Goal: Navigation & Orientation: Find specific page/section

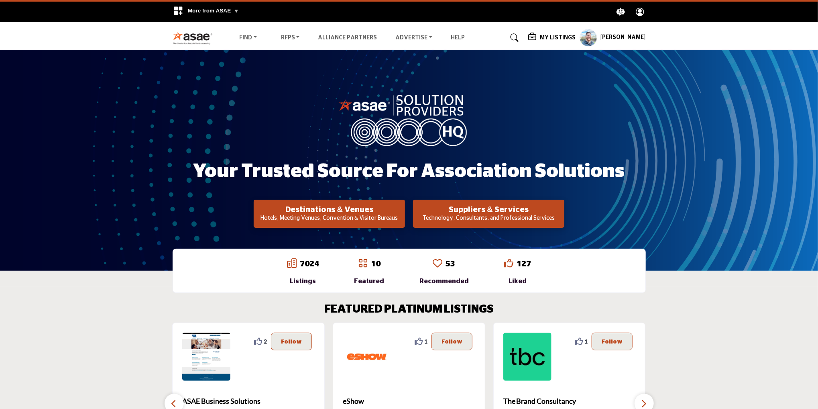
click at [544, 37] on h5 "My Listings" at bounding box center [558, 37] width 36 height 7
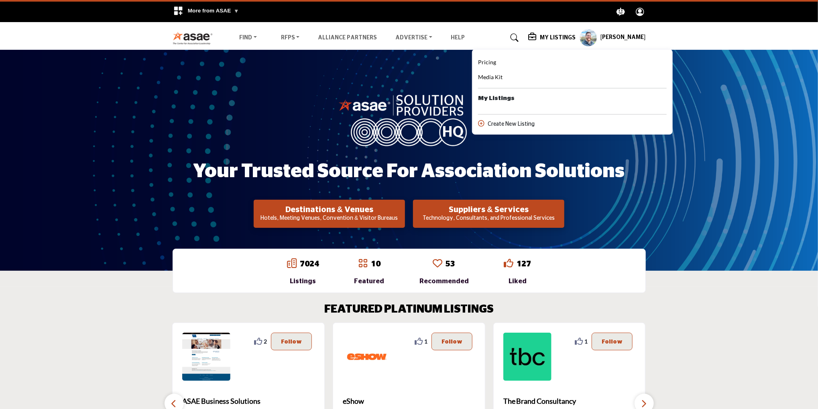
click at [485, 61] on div "Pricing" at bounding box center [572, 63] width 189 height 10
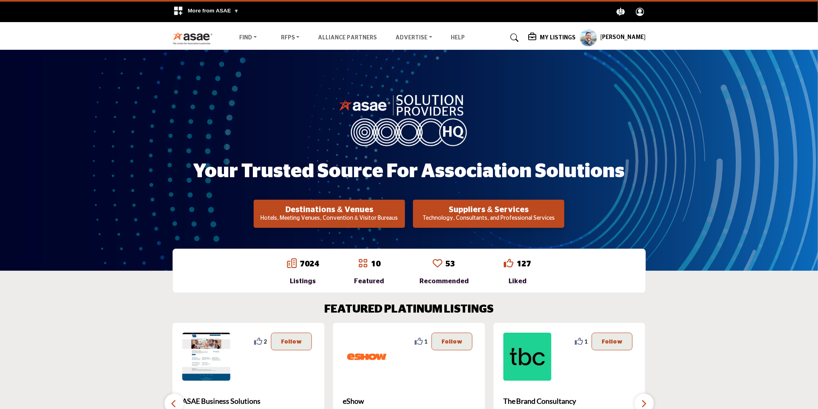
click at [540, 37] on h5 "My Listings" at bounding box center [558, 37] width 36 height 7
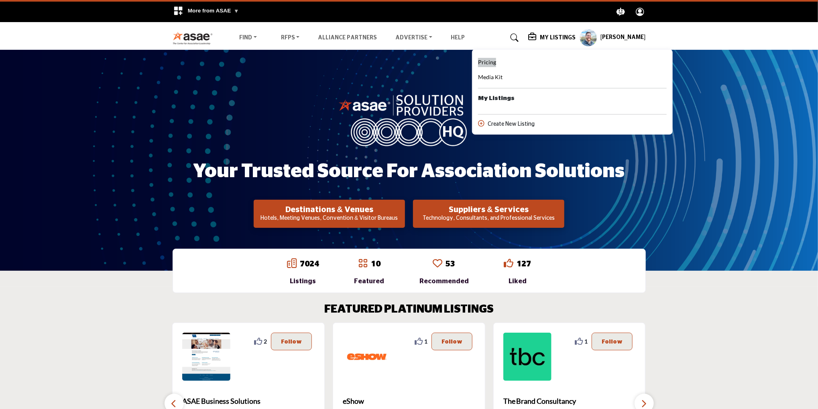
click at [478, 63] on span "Pricing" at bounding box center [487, 62] width 18 height 7
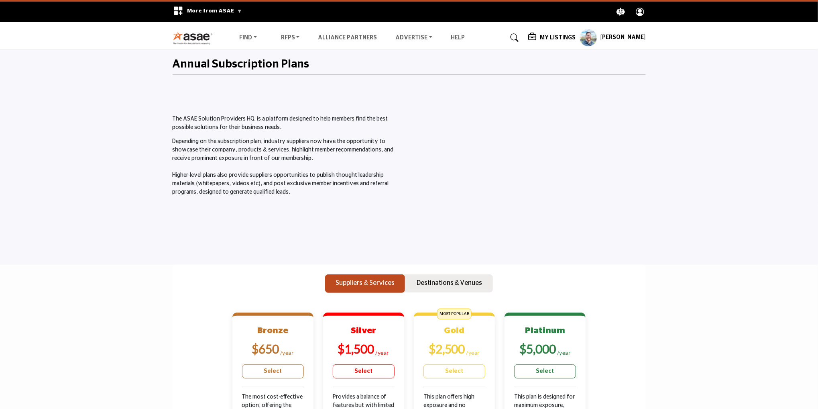
click at [190, 37] on img at bounding box center [195, 37] width 45 height 13
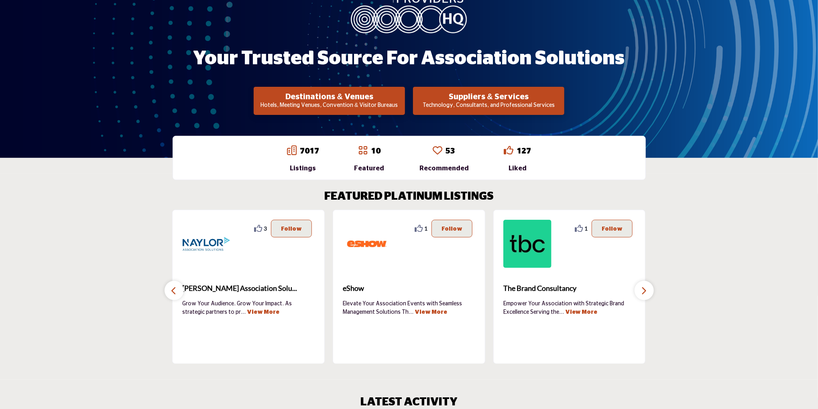
scroll to position [84, 0]
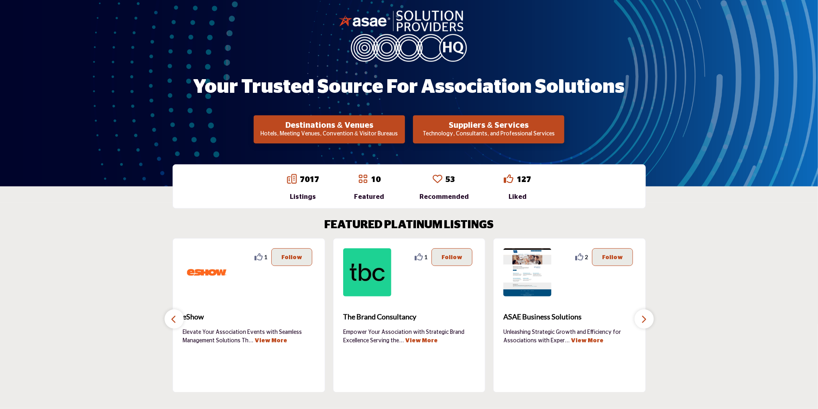
drag, startPoint x: 488, startPoint y: 103, endPoint x: 491, endPoint y: 52, distance: 51.5
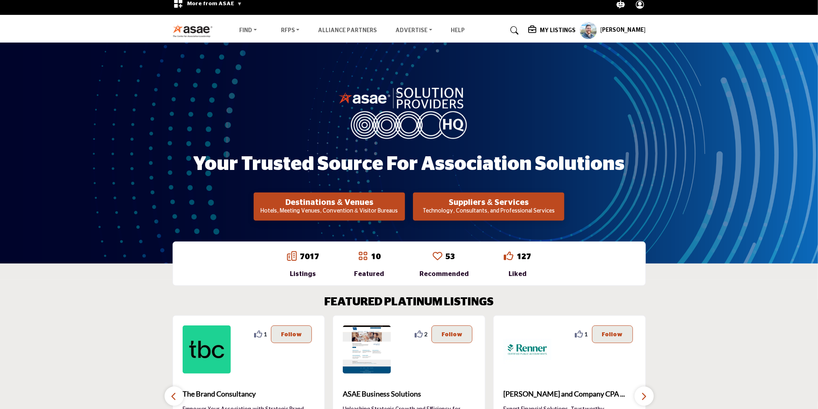
scroll to position [10, 0]
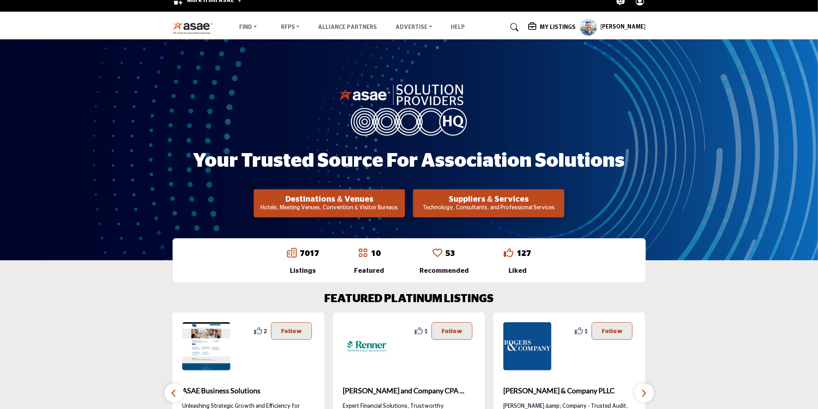
click at [511, 25] on icon at bounding box center [515, 27] width 8 height 8
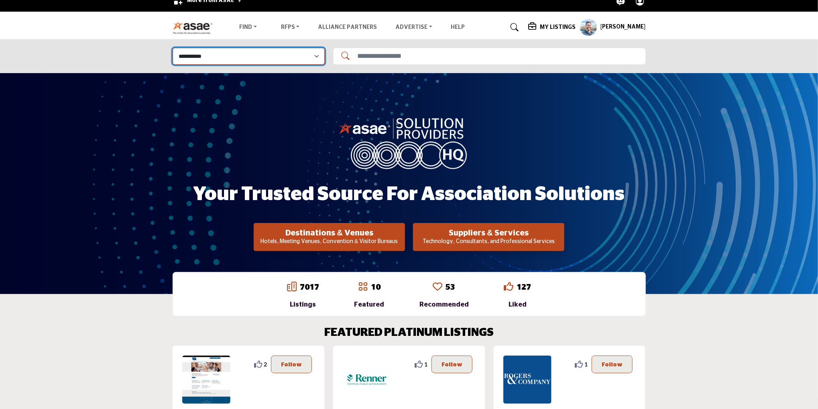
click at [318, 58] on select "**********" at bounding box center [249, 56] width 152 height 17
click at [347, 53] on icon at bounding box center [343, 54] width 14 height 12
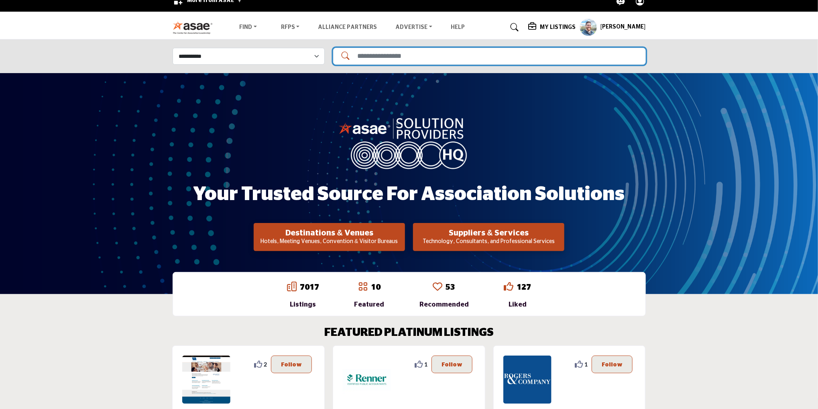
click at [367, 55] on input "Search Solutions" at bounding box center [489, 56] width 313 height 17
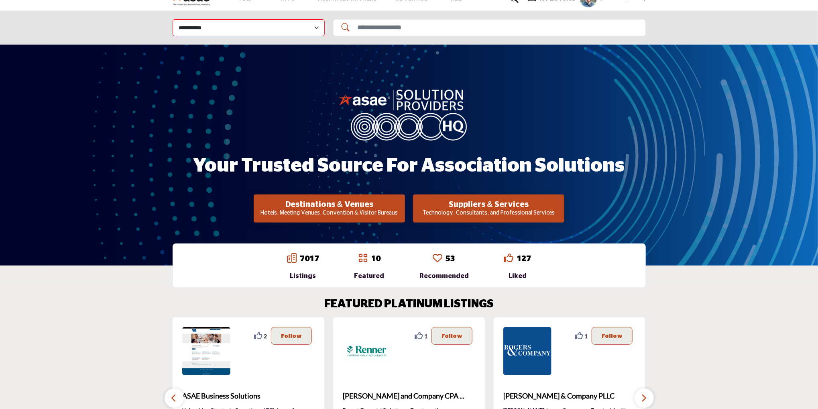
scroll to position [51, 0]
